Goal: Use online tool/utility: Use online tool/utility

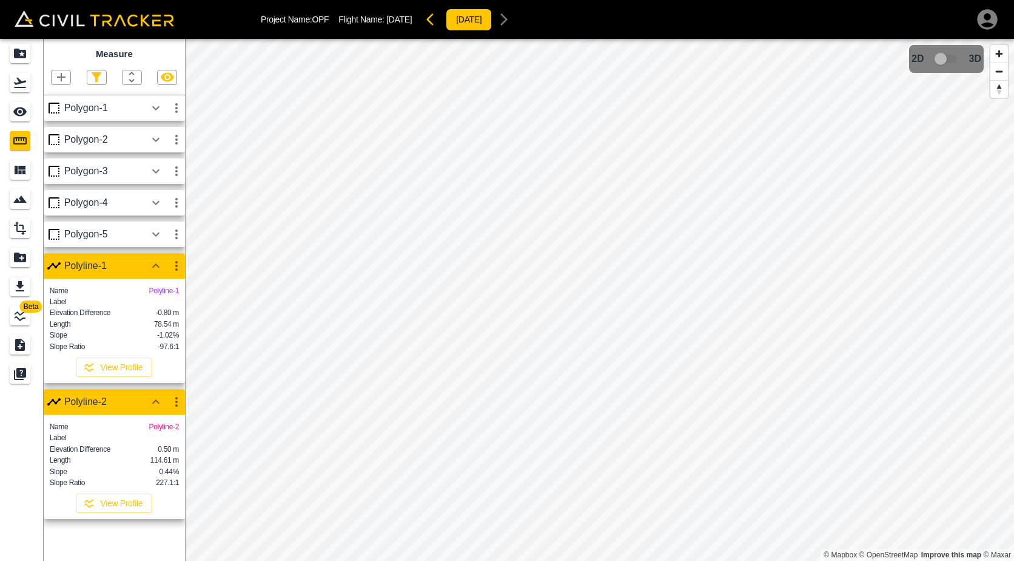
click at [441, 22] on icon "button" at bounding box center [434, 19] width 15 height 15
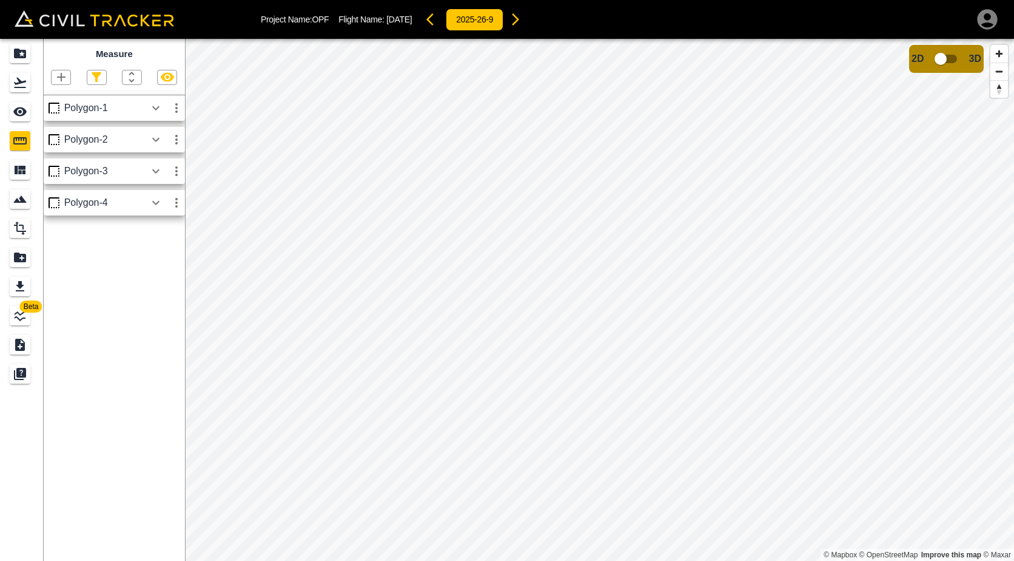
click at [441, 22] on icon "button" at bounding box center [434, 19] width 15 height 15
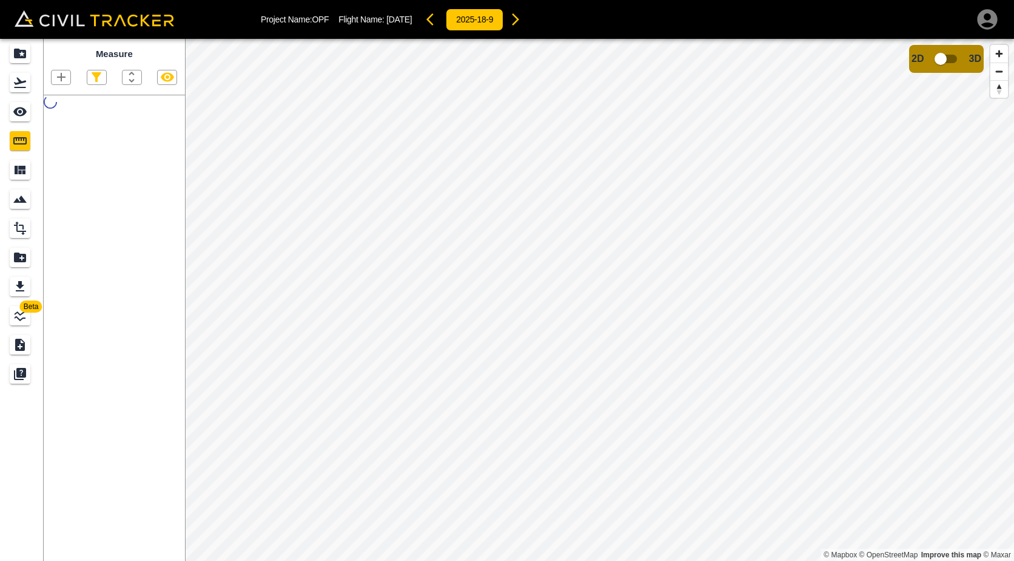
click at [441, 22] on icon "button" at bounding box center [434, 19] width 15 height 15
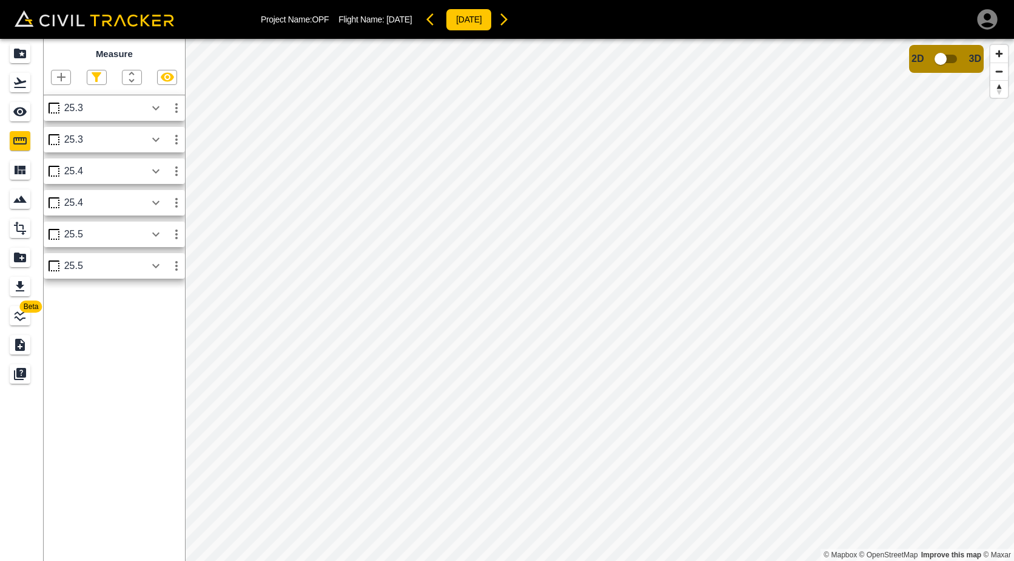
click at [441, 22] on icon "button" at bounding box center [434, 19] width 15 height 15
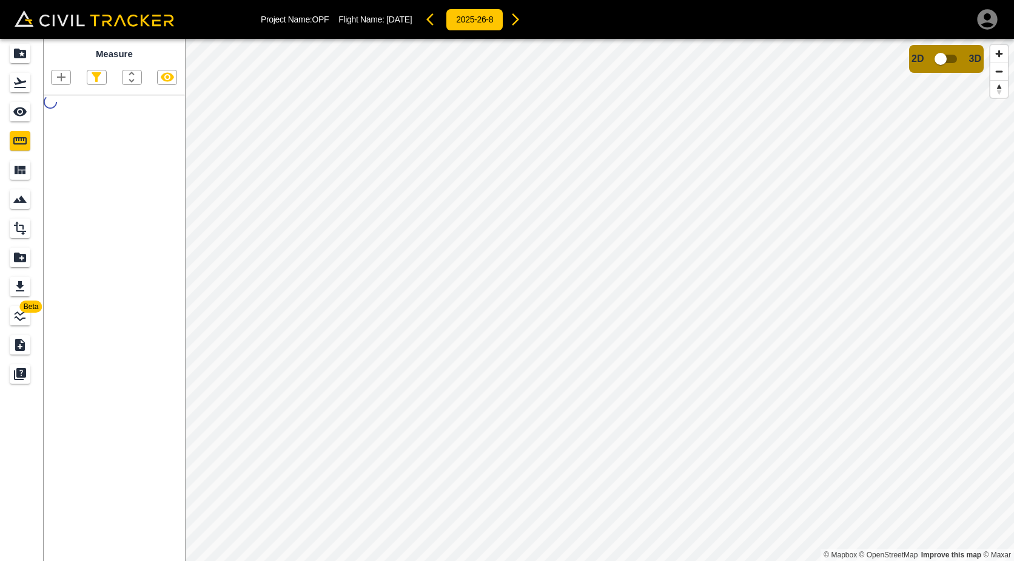
click at [441, 22] on icon "button" at bounding box center [434, 19] width 15 height 15
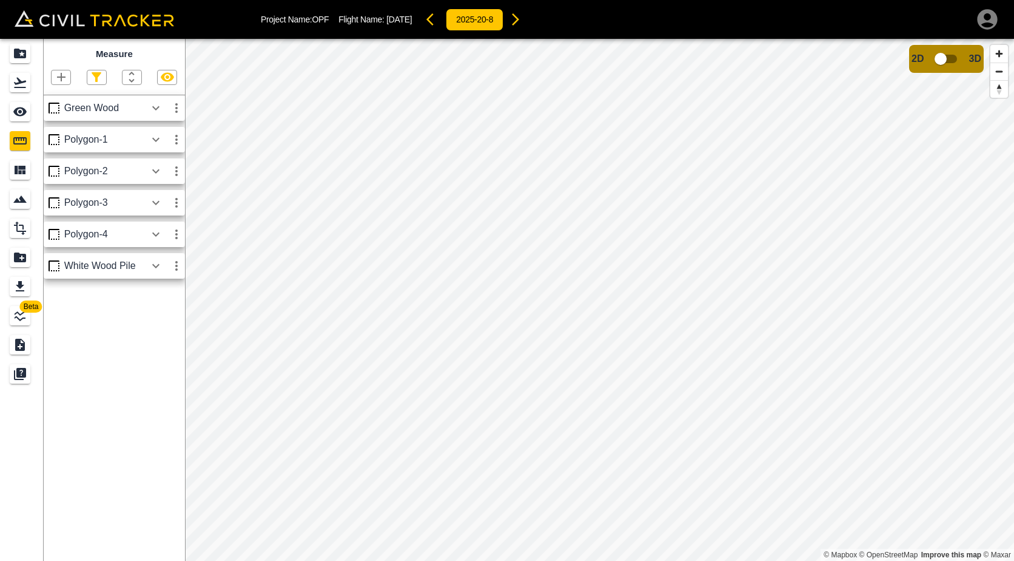
click at [441, 22] on icon "button" at bounding box center [434, 19] width 15 height 15
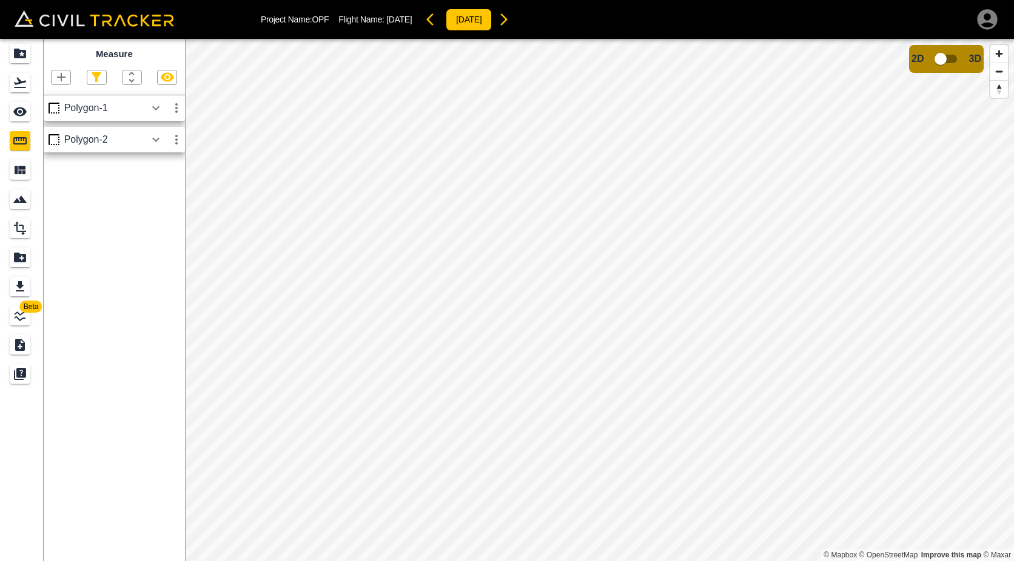
click at [441, 22] on icon "button" at bounding box center [434, 19] width 15 height 15
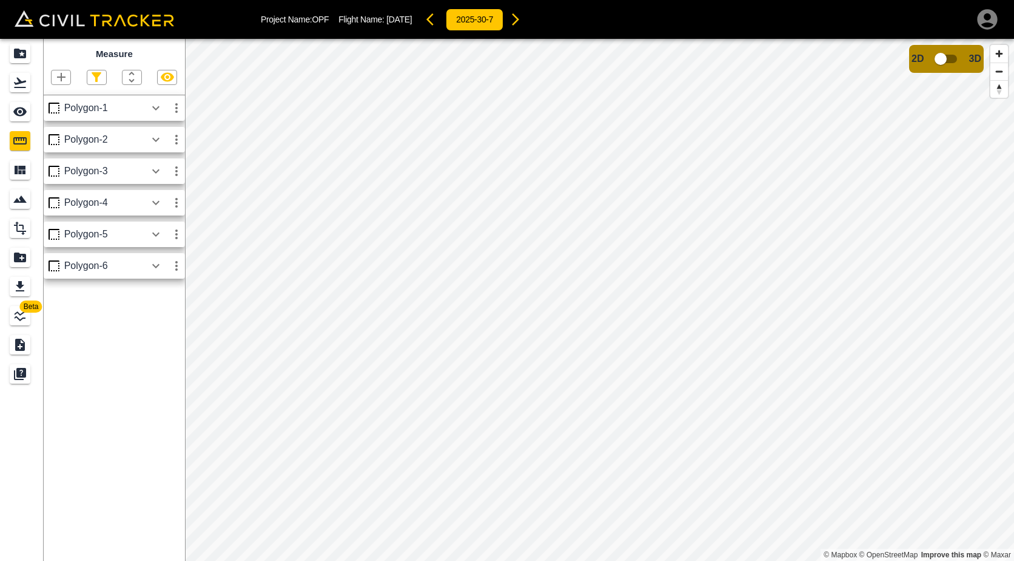
click at [441, 22] on icon "button" at bounding box center [434, 19] width 15 height 15
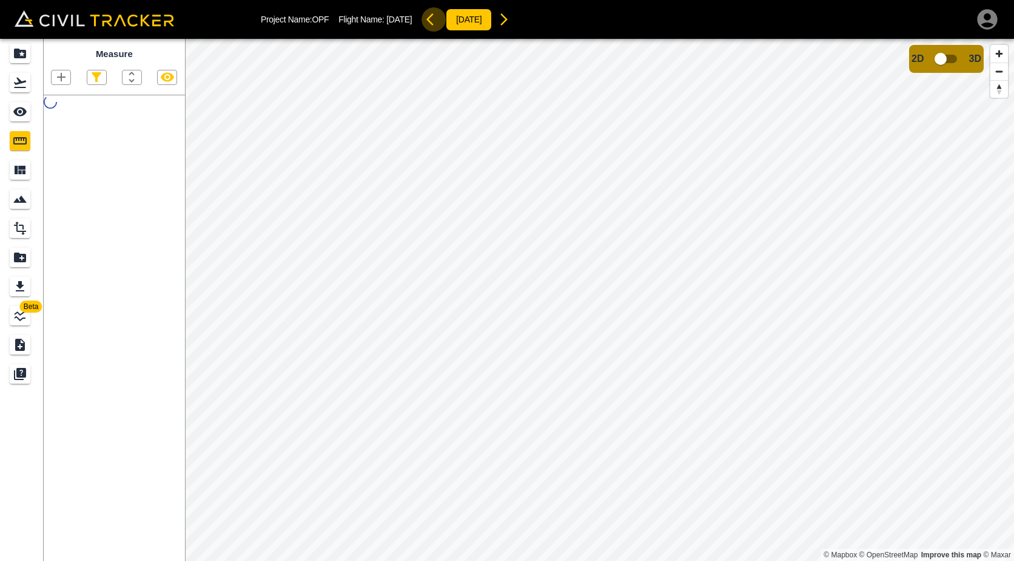
click at [441, 22] on icon "button" at bounding box center [434, 19] width 15 height 15
click at [434, 22] on icon "button" at bounding box center [430, 19] width 7 height 12
click at [441, 22] on icon "button" at bounding box center [434, 19] width 15 height 15
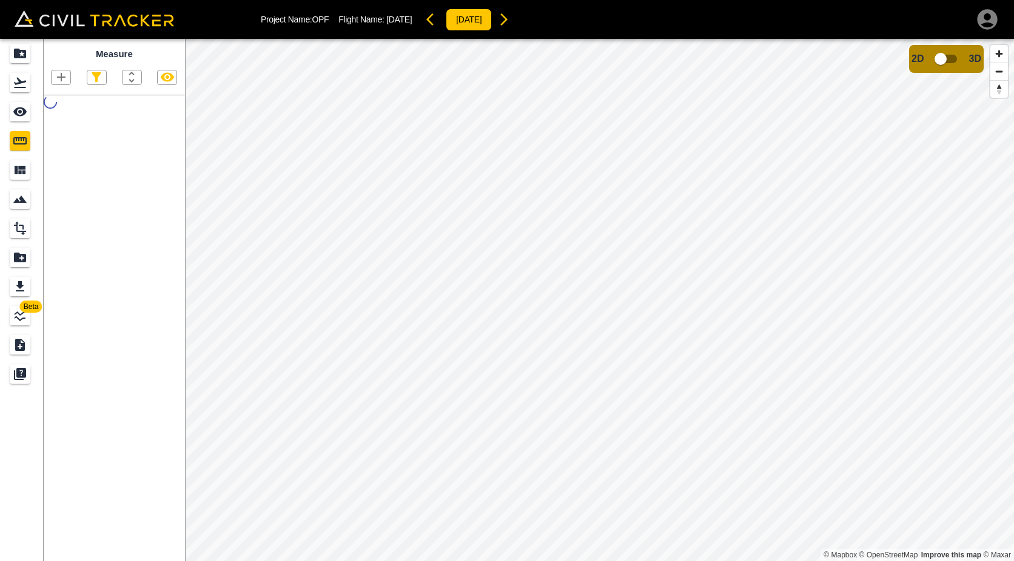
click at [441, 22] on icon "button" at bounding box center [434, 19] width 15 height 15
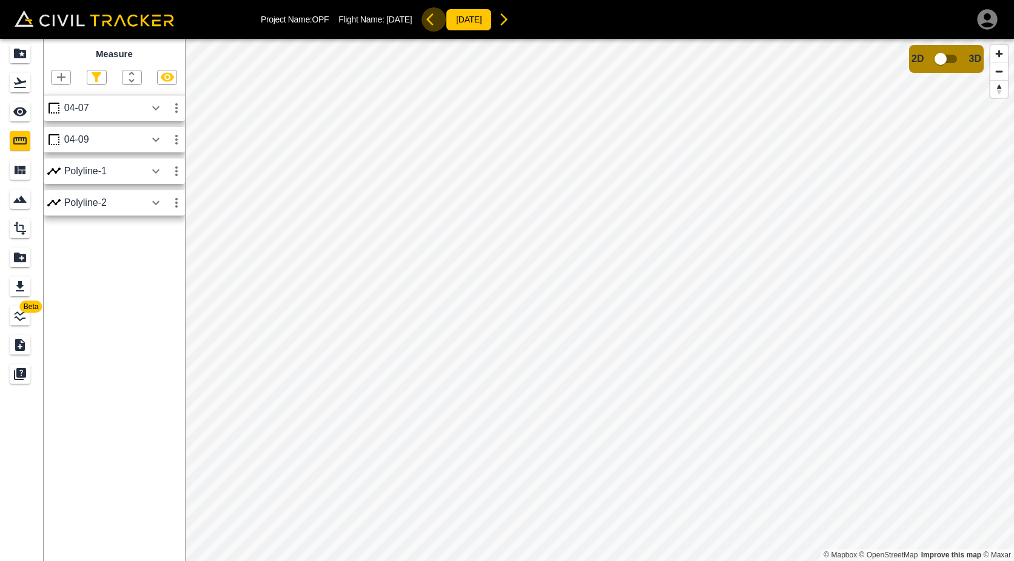
click at [441, 22] on icon "button" at bounding box center [434, 19] width 15 height 15
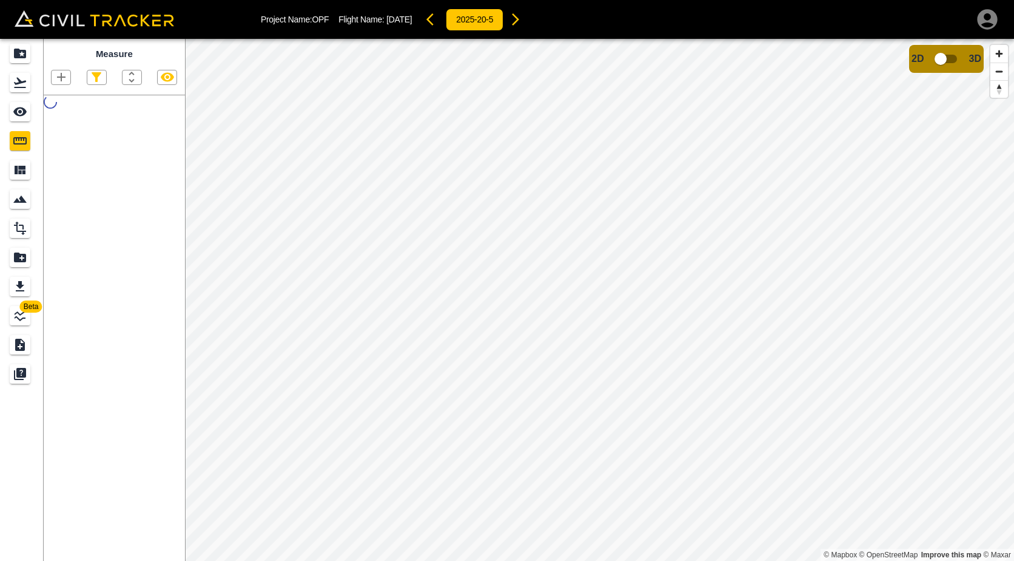
click at [441, 22] on icon "button" at bounding box center [434, 19] width 15 height 15
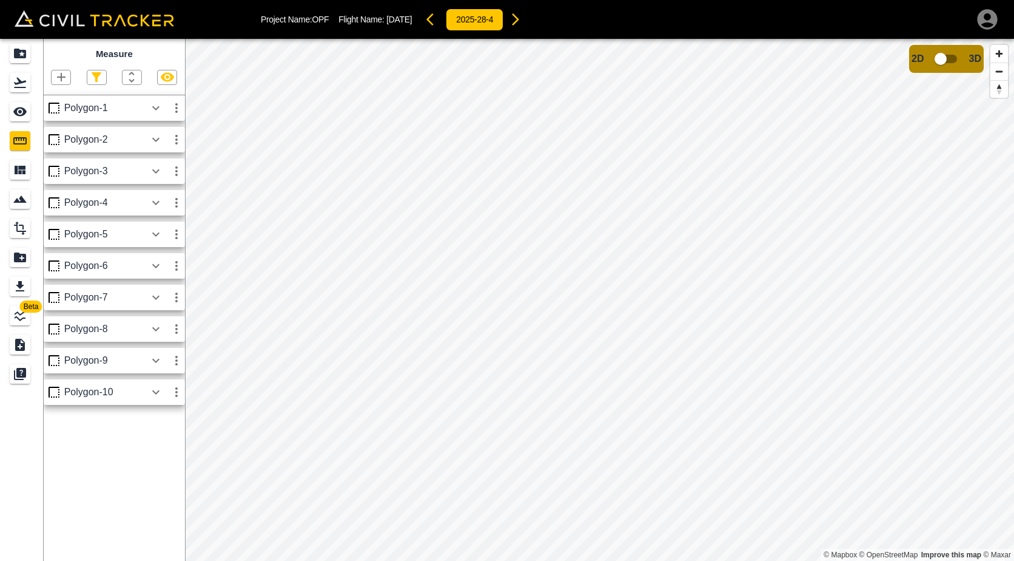
click at [441, 22] on icon "button" at bounding box center [434, 19] width 15 height 15
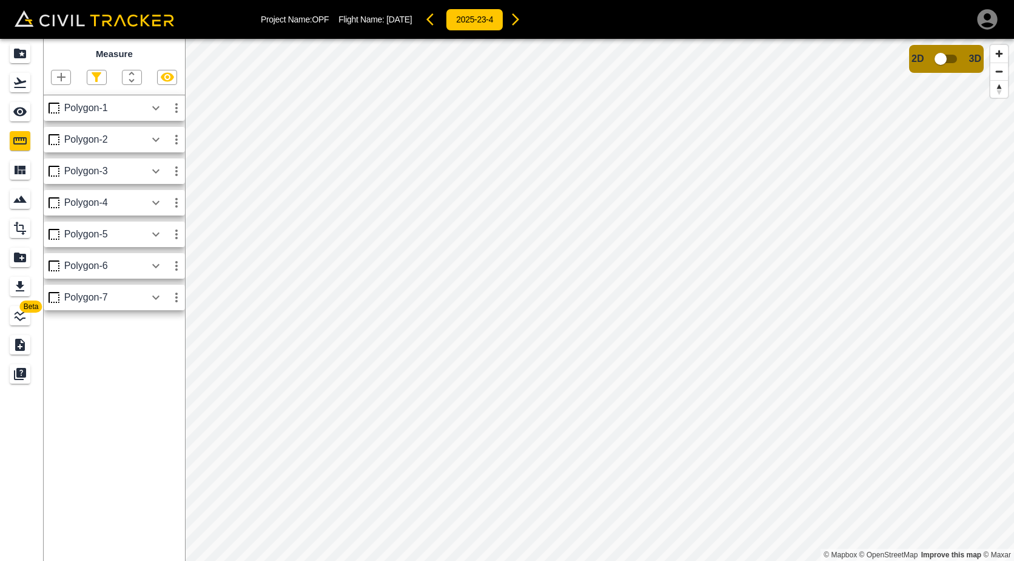
click at [441, 22] on icon "button" at bounding box center [434, 19] width 15 height 15
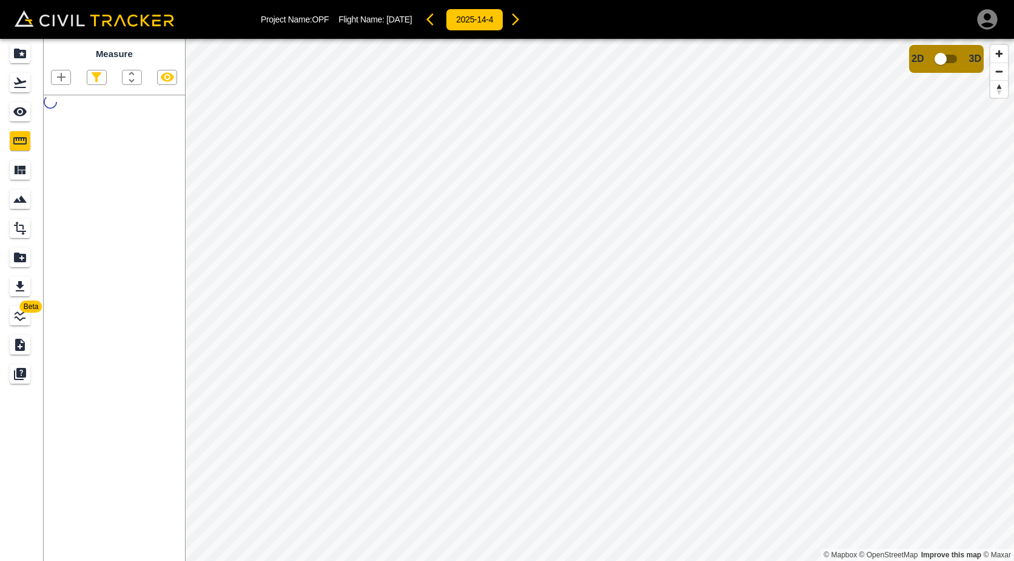
click at [441, 22] on icon "button" at bounding box center [434, 19] width 15 height 15
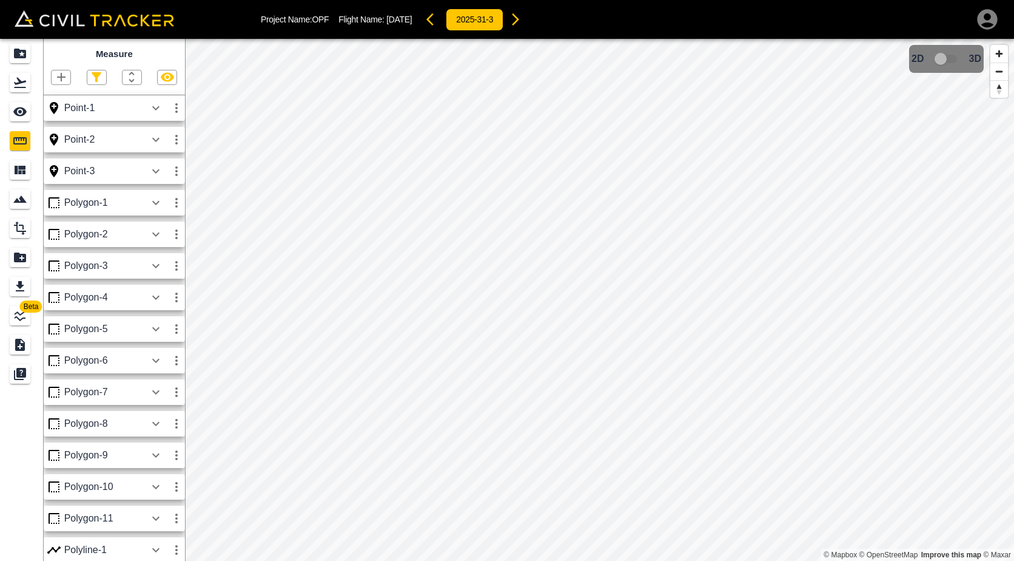
click at [441, 22] on icon "button" at bounding box center [434, 19] width 15 height 15
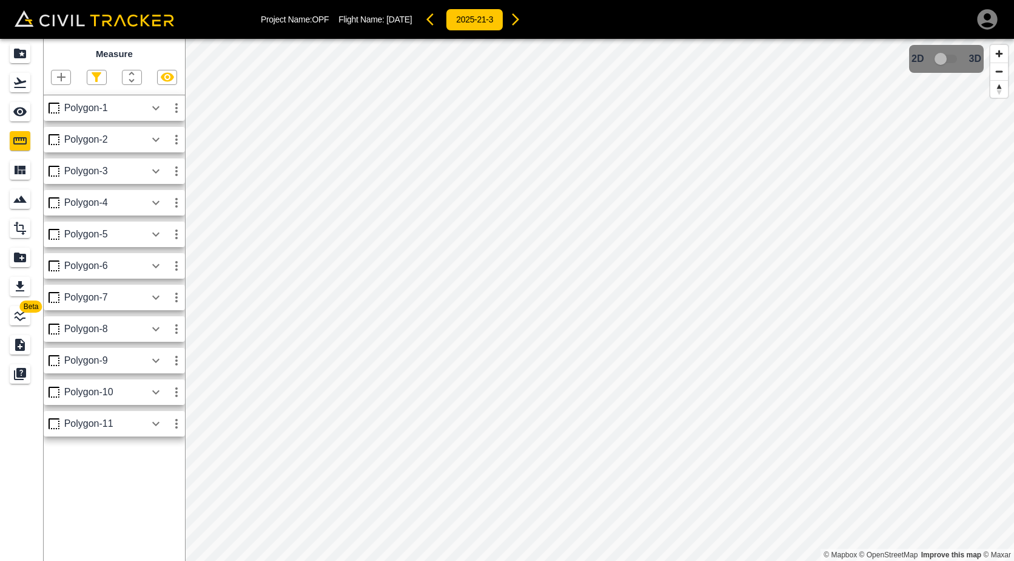
click at [441, 22] on icon "button" at bounding box center [434, 19] width 15 height 15
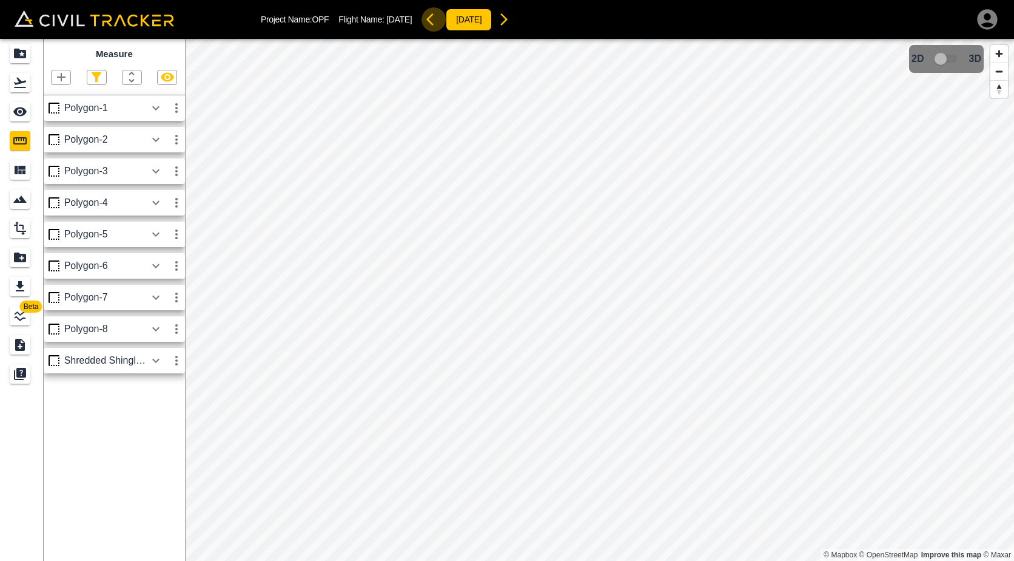
click at [441, 22] on icon "button" at bounding box center [434, 19] width 15 height 15
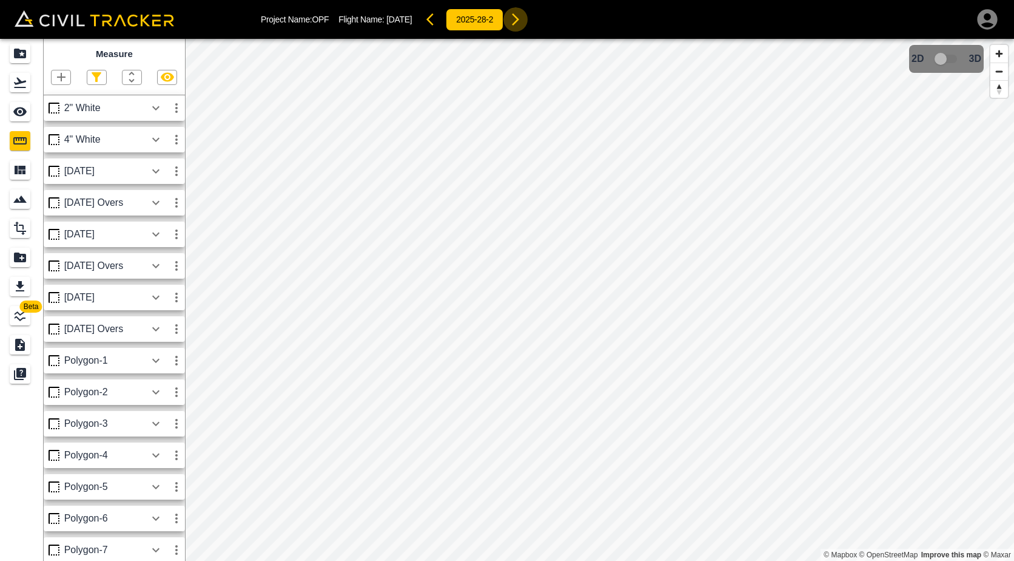
click at [519, 19] on icon "button" at bounding box center [515, 19] width 7 height 12
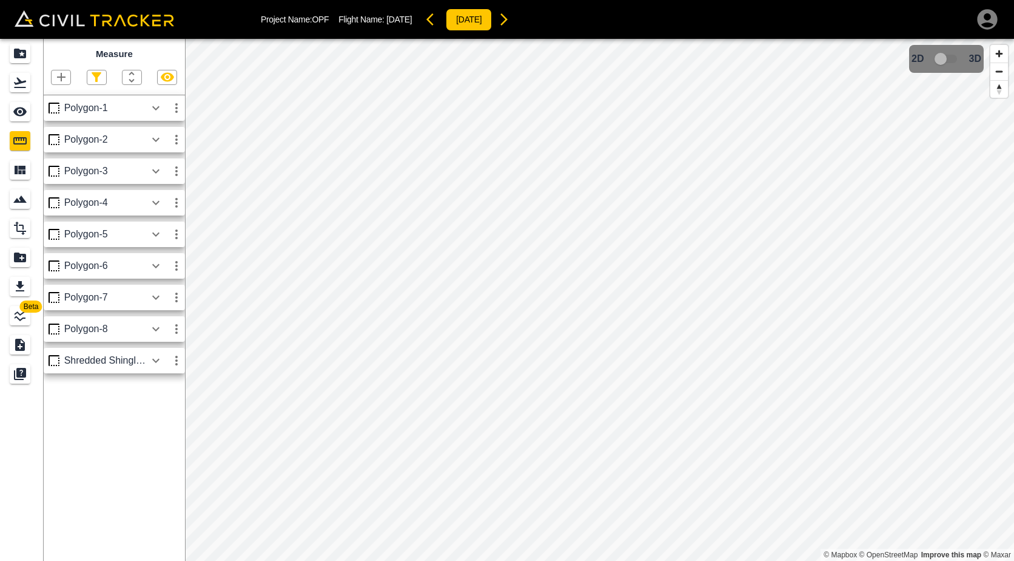
click at [508, 19] on icon "button" at bounding box center [504, 19] width 7 height 12
click at [519, 19] on icon "button" at bounding box center [515, 19] width 7 height 12
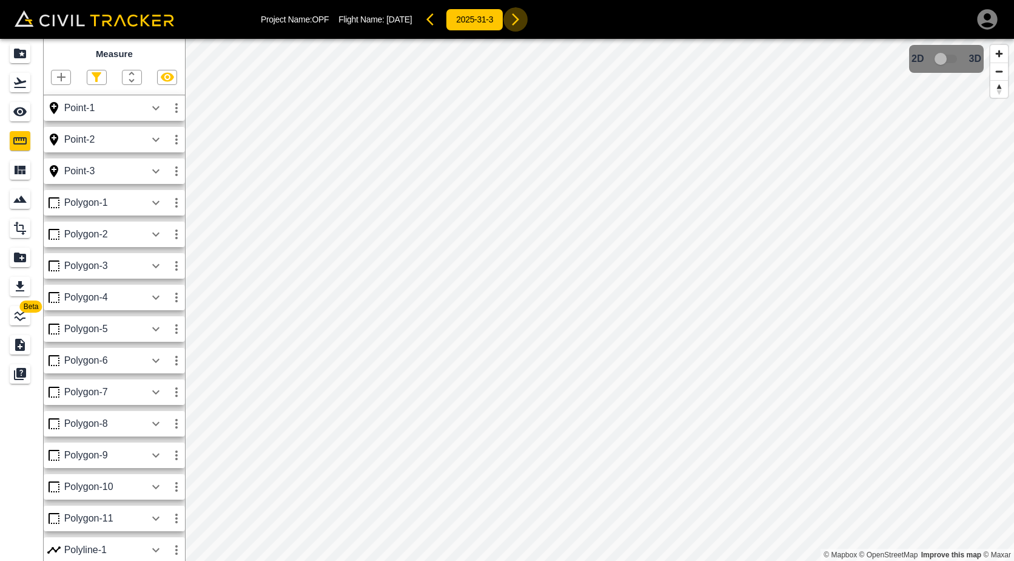
click at [519, 19] on icon "button" at bounding box center [515, 19] width 7 height 12
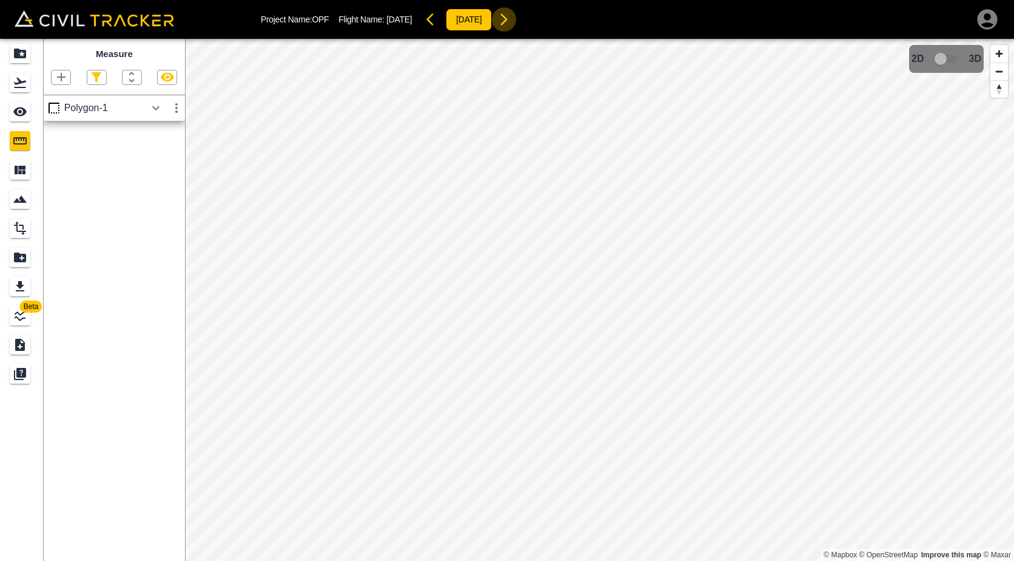
click at [511, 24] on icon "button" at bounding box center [504, 19] width 15 height 15
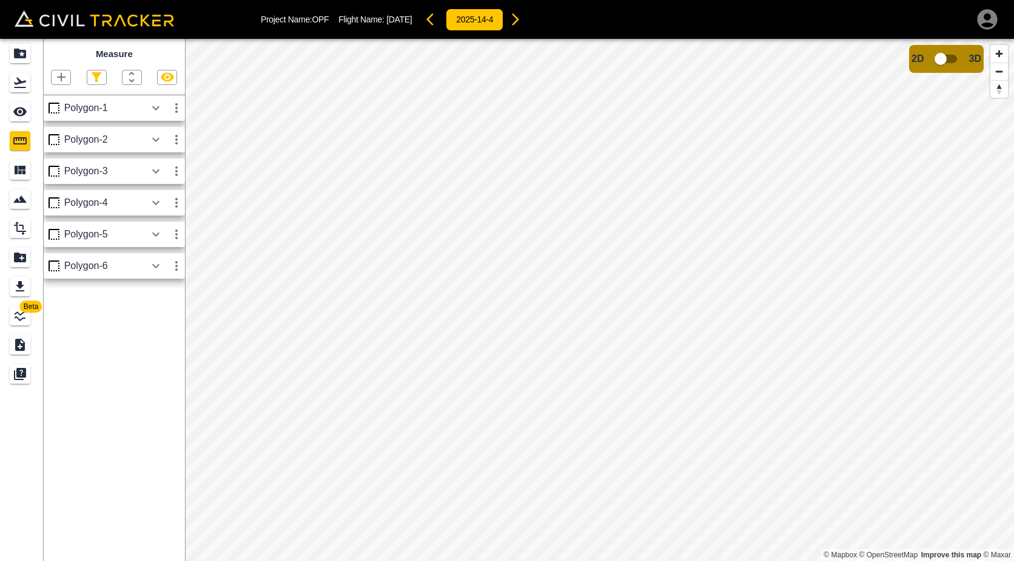
click at [523, 20] on icon "button" at bounding box center [515, 19] width 15 height 15
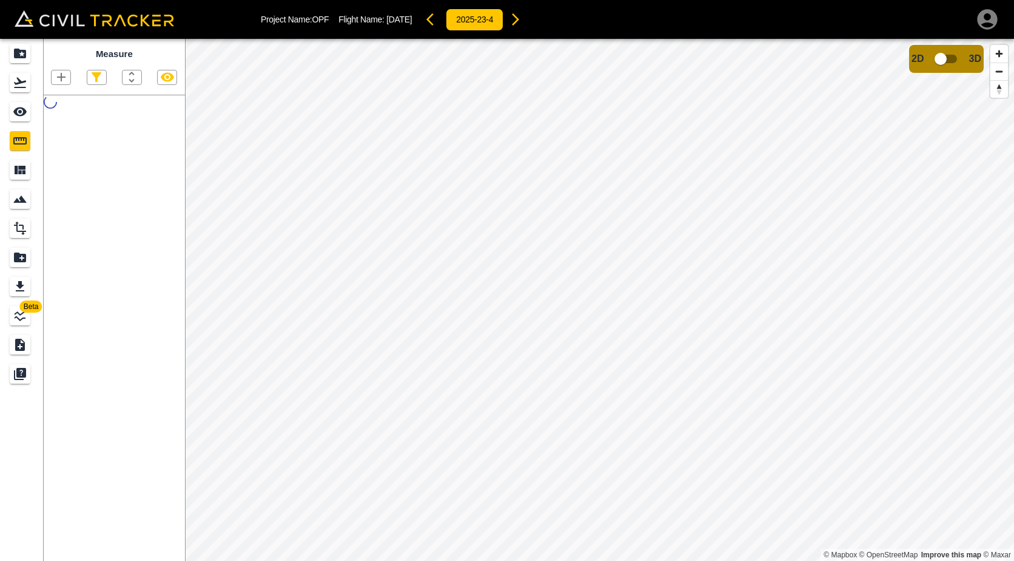
click at [523, 20] on icon "button" at bounding box center [515, 19] width 15 height 15
click at [531, 20] on div "Project Name: OPF Flight Name: [DATE] [DATE]" at bounding box center [630, 19] width 739 height 24
drag, startPoint x: 531, startPoint y: 20, endPoint x: 521, endPoint y: 19, distance: 10.4
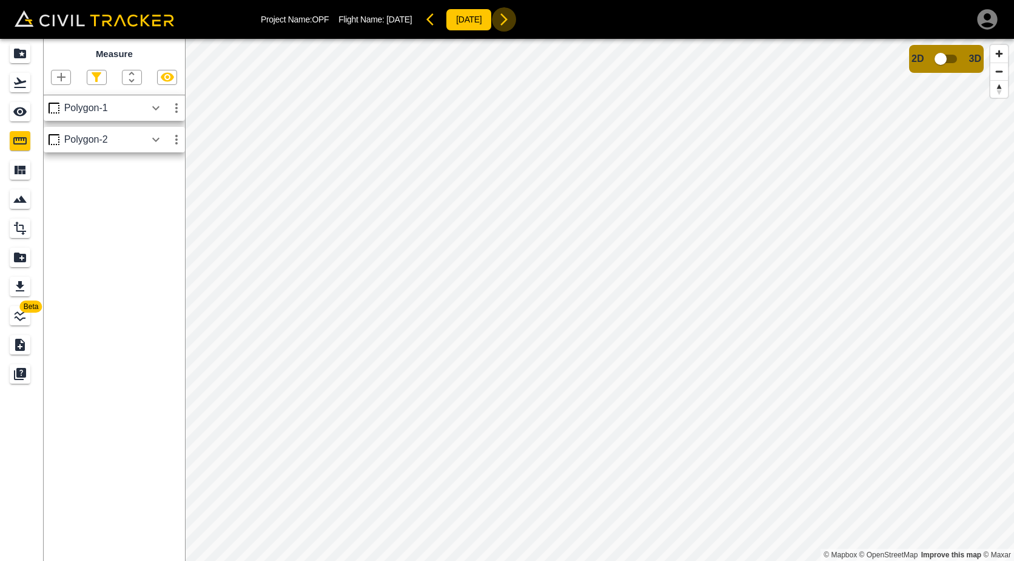
click at [508, 19] on icon "button" at bounding box center [504, 19] width 7 height 12
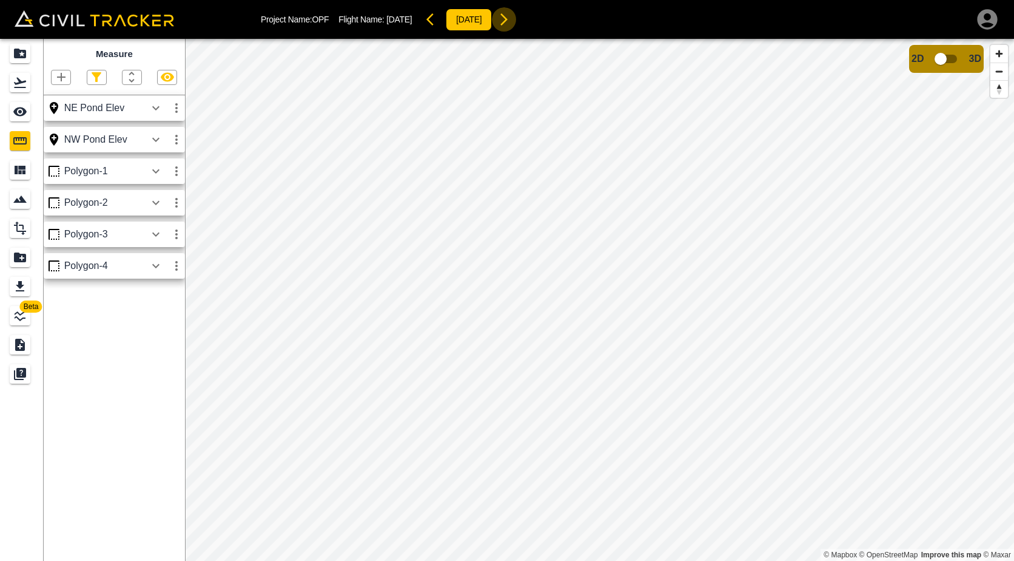
click at [511, 19] on icon "button" at bounding box center [504, 19] width 15 height 15
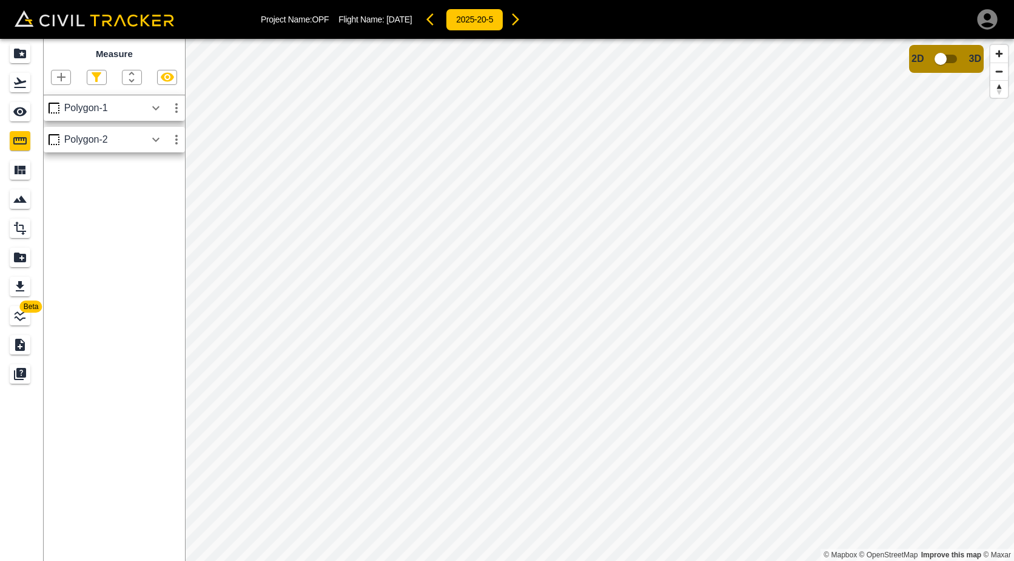
click at [523, 19] on icon "button" at bounding box center [515, 19] width 15 height 15
click at [519, 21] on icon "button" at bounding box center [515, 19] width 7 height 12
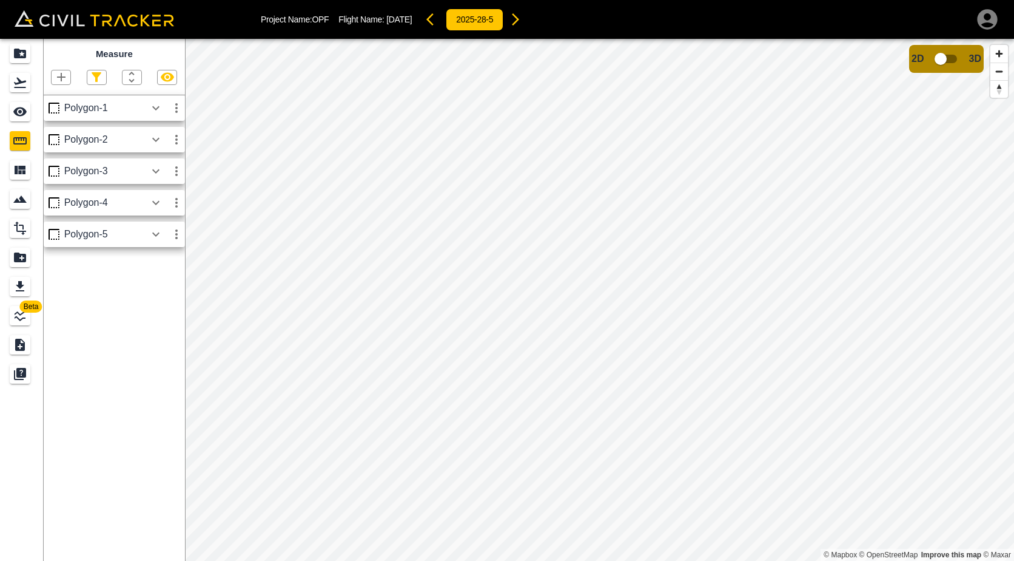
click at [519, 21] on icon "button" at bounding box center [515, 19] width 7 height 12
click at [516, 21] on button "button" at bounding box center [504, 19] width 24 height 24
click at [519, 21] on icon "button" at bounding box center [515, 19] width 7 height 12
click at [523, 21] on icon "button" at bounding box center [515, 19] width 15 height 15
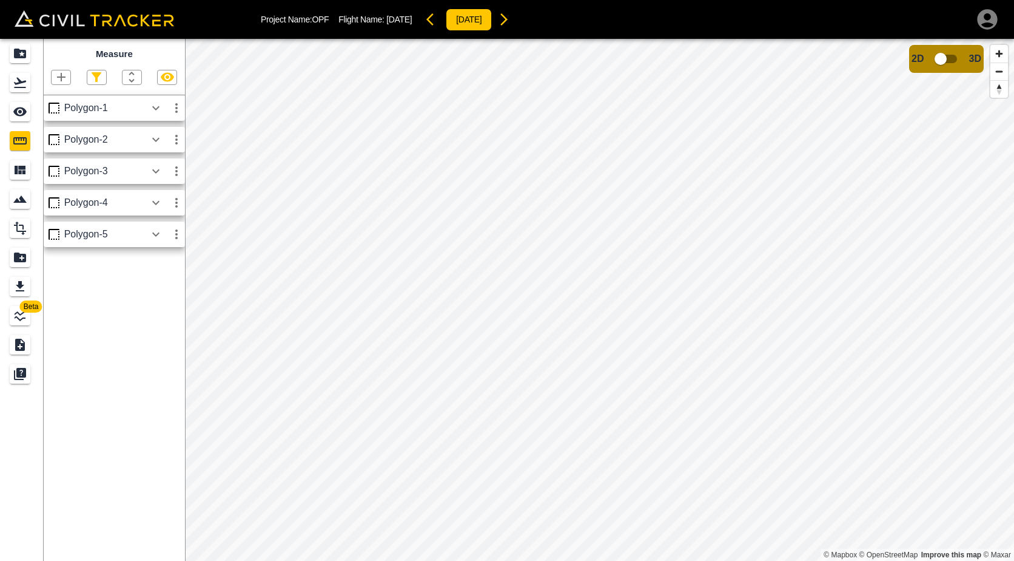
click at [434, 22] on icon "button" at bounding box center [430, 19] width 7 height 12
click at [439, 22] on button "button" at bounding box center [434, 19] width 24 height 24
click at [439, 22] on icon "button" at bounding box center [434, 19] width 15 height 15
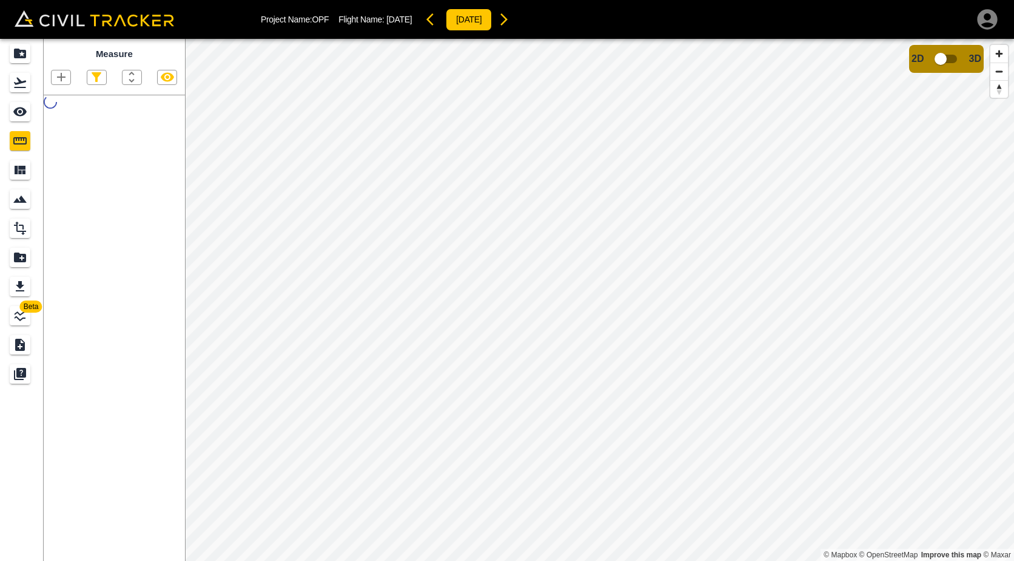
click at [434, 22] on icon "button" at bounding box center [430, 19] width 7 height 12
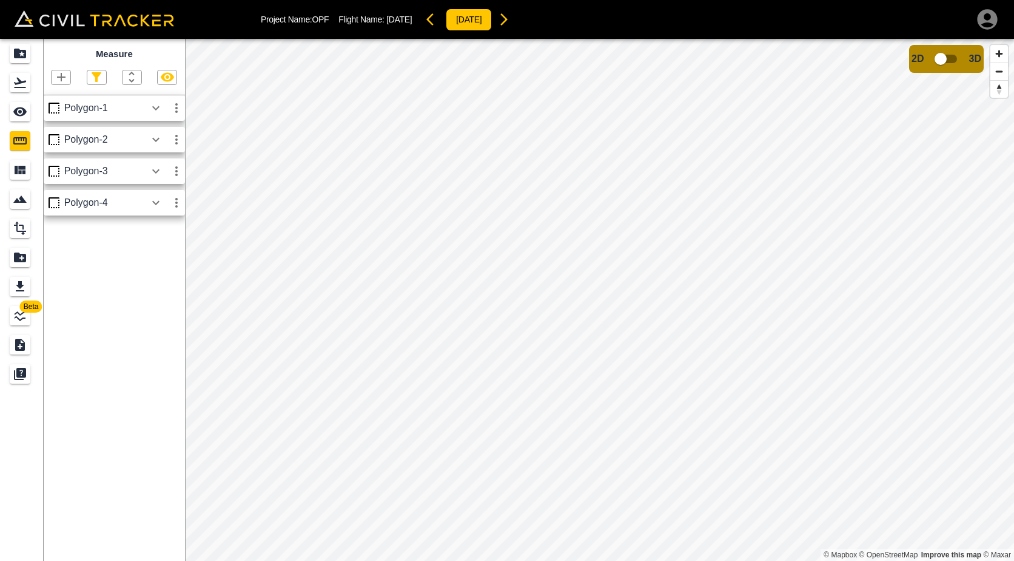
click at [434, 22] on icon "button" at bounding box center [430, 19] width 7 height 12
click at [439, 22] on icon "button" at bounding box center [434, 19] width 15 height 15
drag, startPoint x: 439, startPoint y: 22, endPoint x: 598, endPoint y: 27, distance: 159.0
click at [606, 26] on div "Project Name: OPF Flight Name: [DATE] 2025-21-5" at bounding box center [630, 19] width 739 height 24
click at [519, 18] on icon "button" at bounding box center [515, 19] width 7 height 12
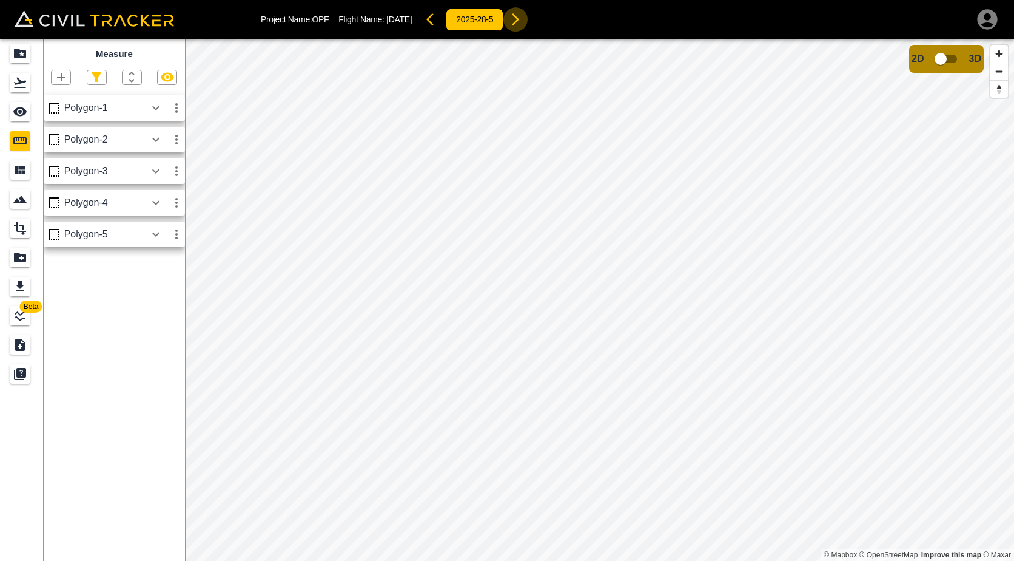
click at [519, 18] on icon "button" at bounding box center [515, 19] width 7 height 12
click at [516, 18] on button "button" at bounding box center [504, 19] width 24 height 24
click at [511, 19] on icon "button" at bounding box center [504, 19] width 15 height 15
click at [523, 19] on icon "button" at bounding box center [515, 19] width 15 height 15
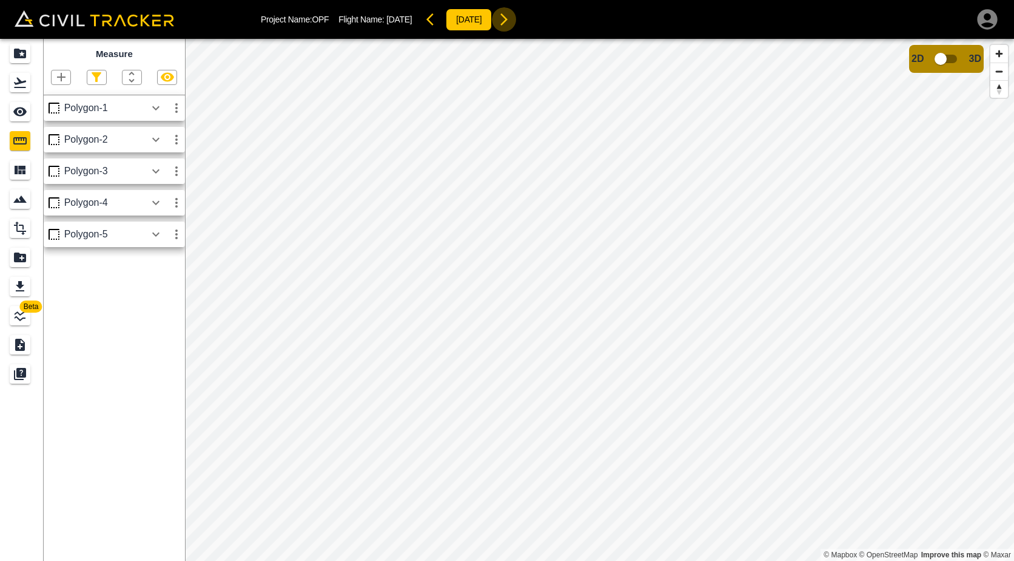
click at [511, 19] on icon "button" at bounding box center [504, 19] width 15 height 15
click at [511, 18] on icon "button" at bounding box center [504, 19] width 15 height 15
click at [523, 18] on icon "button" at bounding box center [515, 19] width 15 height 15
click at [523, 21] on icon "button" at bounding box center [515, 19] width 15 height 15
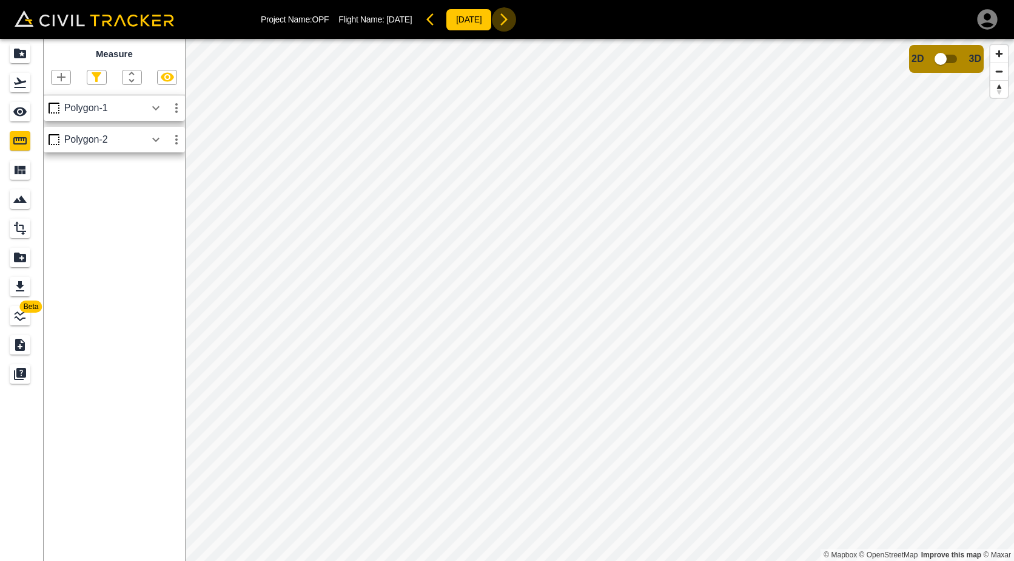
click at [511, 20] on icon "button" at bounding box center [504, 19] width 15 height 15
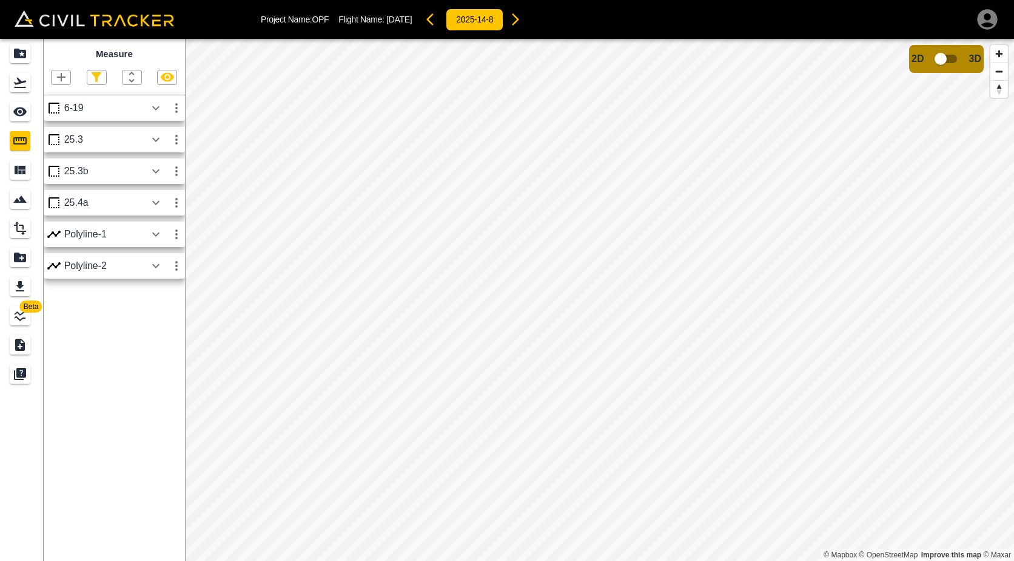
click at [518, 20] on button "button" at bounding box center [516, 19] width 24 height 24
click at [511, 20] on icon "button" at bounding box center [504, 19] width 15 height 15
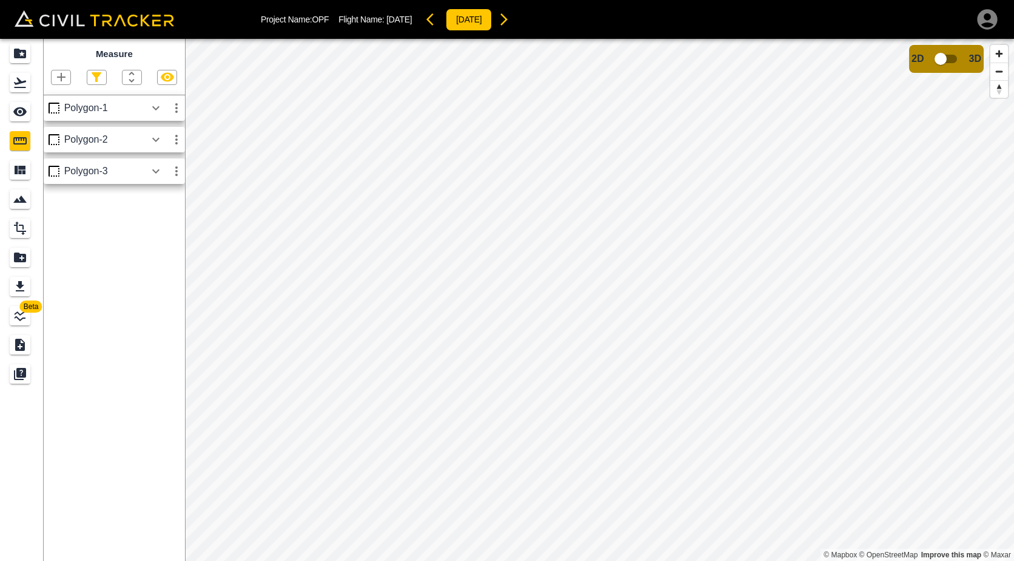
click at [508, 18] on icon "button" at bounding box center [504, 19] width 7 height 12
